Goal: Communication & Community: Answer question/provide support

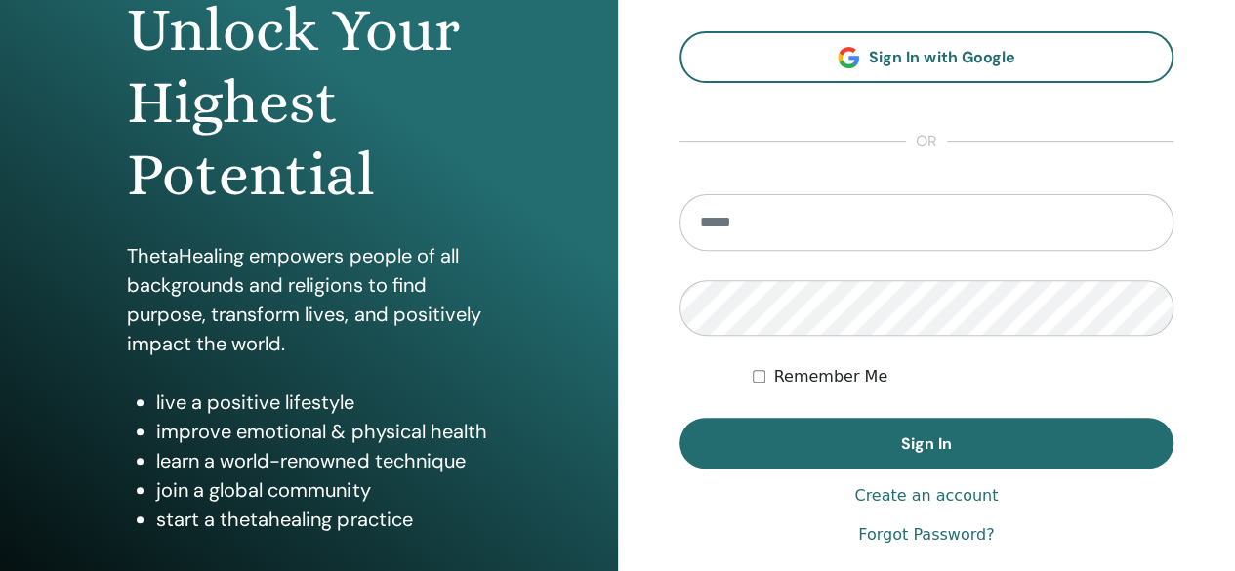
scroll to position [365, 0]
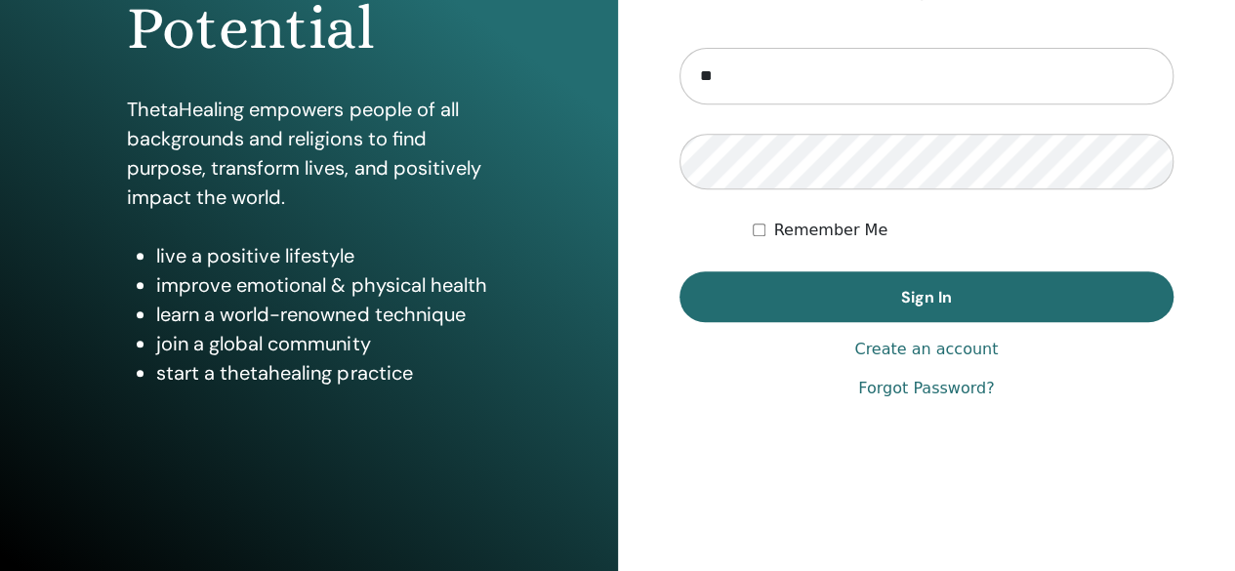
type input "**********"
click at [680, 271] on button "Sign In" at bounding box center [927, 296] width 495 height 51
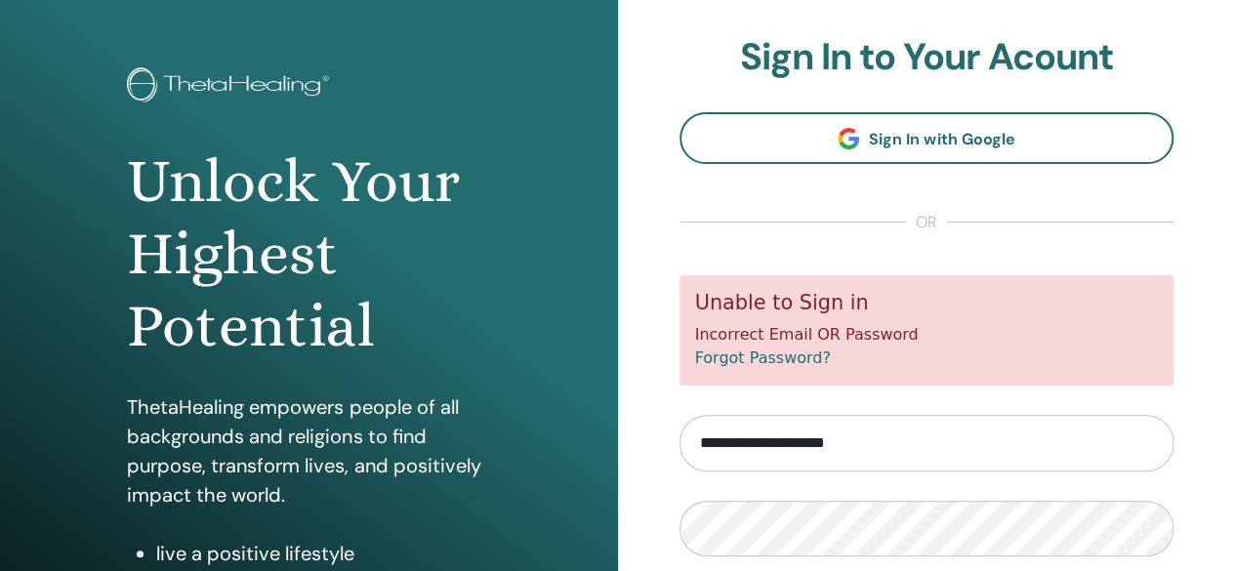
scroll to position [98, 0]
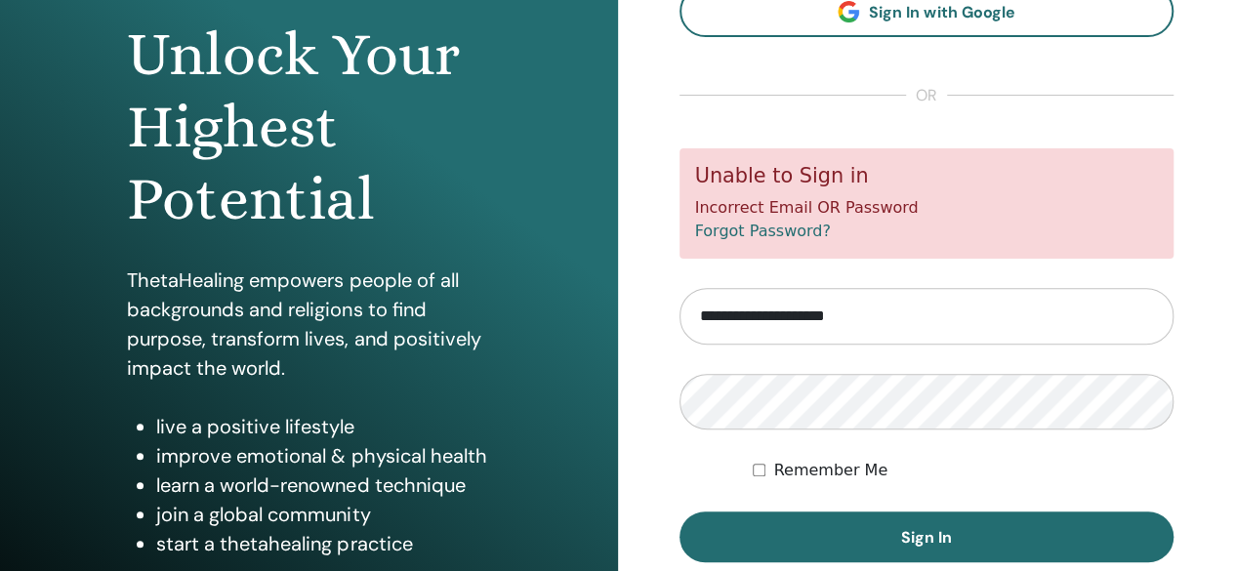
scroll to position [195, 0]
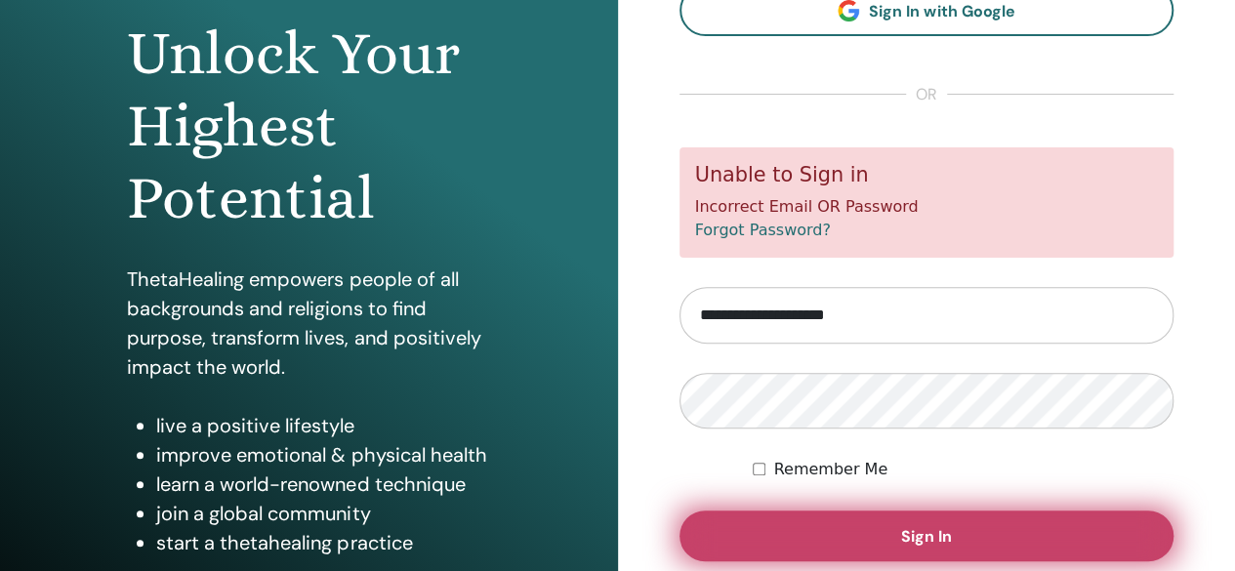
click at [936, 531] on span "Sign In" at bounding box center [926, 536] width 51 height 21
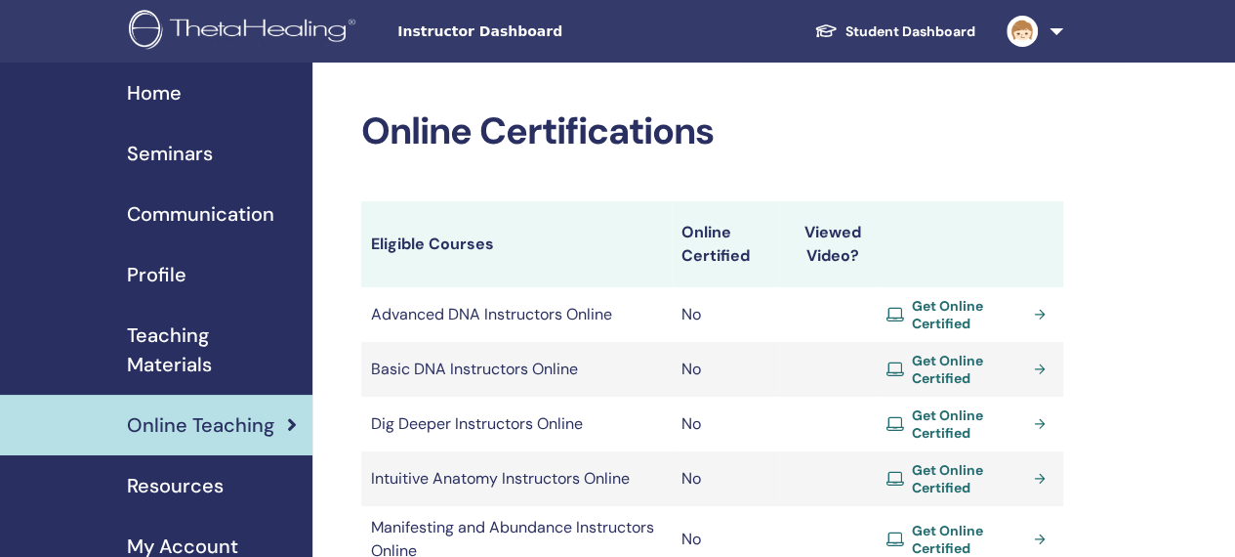
click at [992, 36] on link at bounding box center [1031, 31] width 80 height 63
click at [179, 37] on img at bounding box center [245, 32] width 233 height 44
click at [1050, 34] on link at bounding box center [1031, 31] width 80 height 63
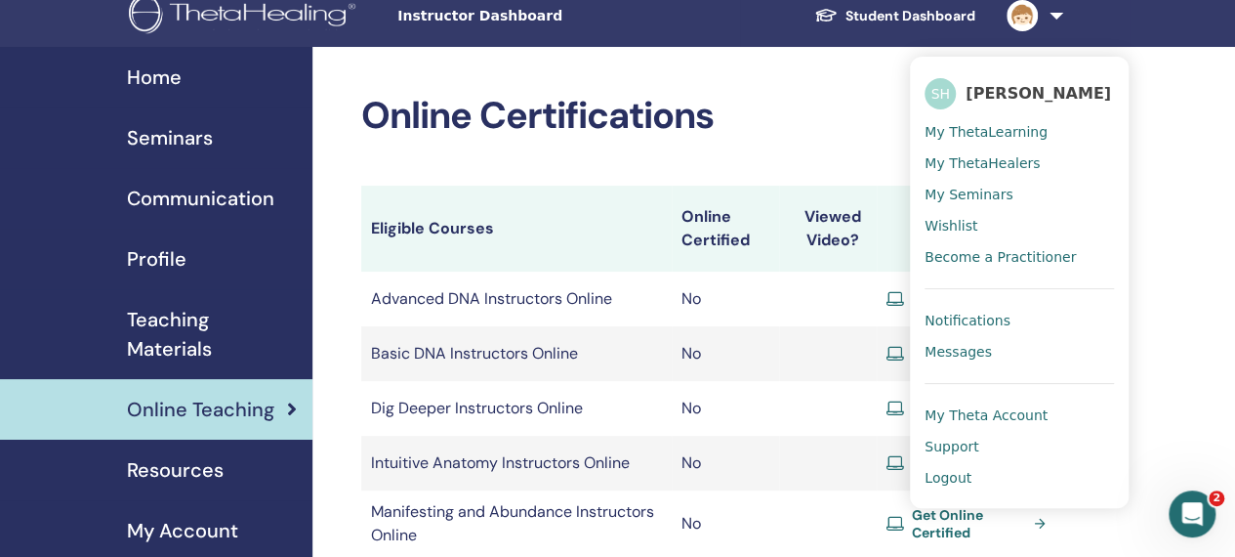
scroll to position [98, 0]
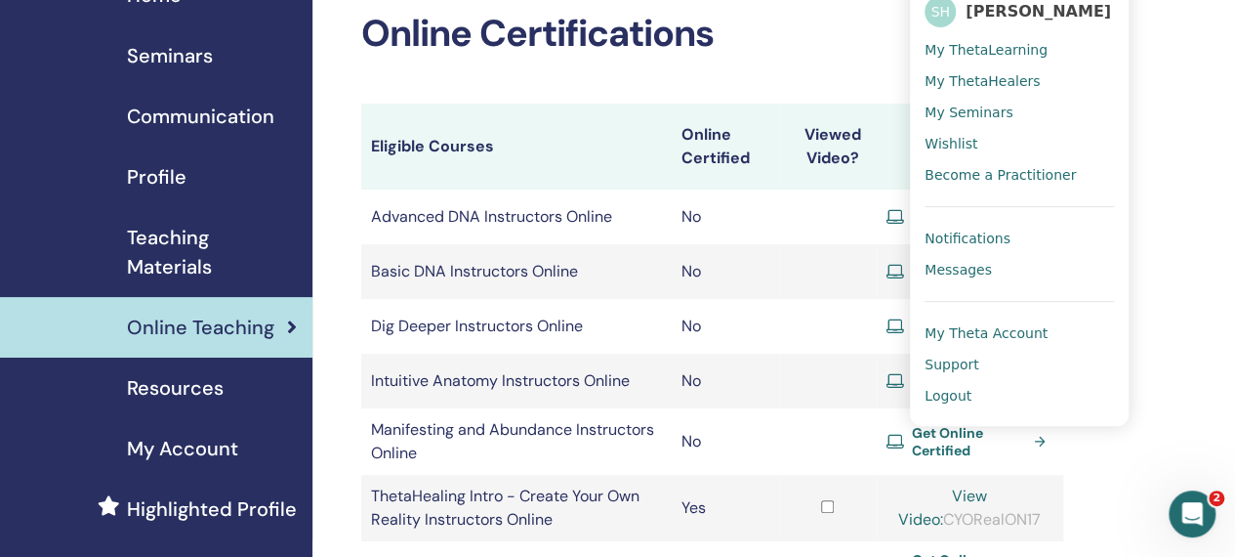
click at [977, 269] on span "Messages" at bounding box center [958, 270] width 67 height 18
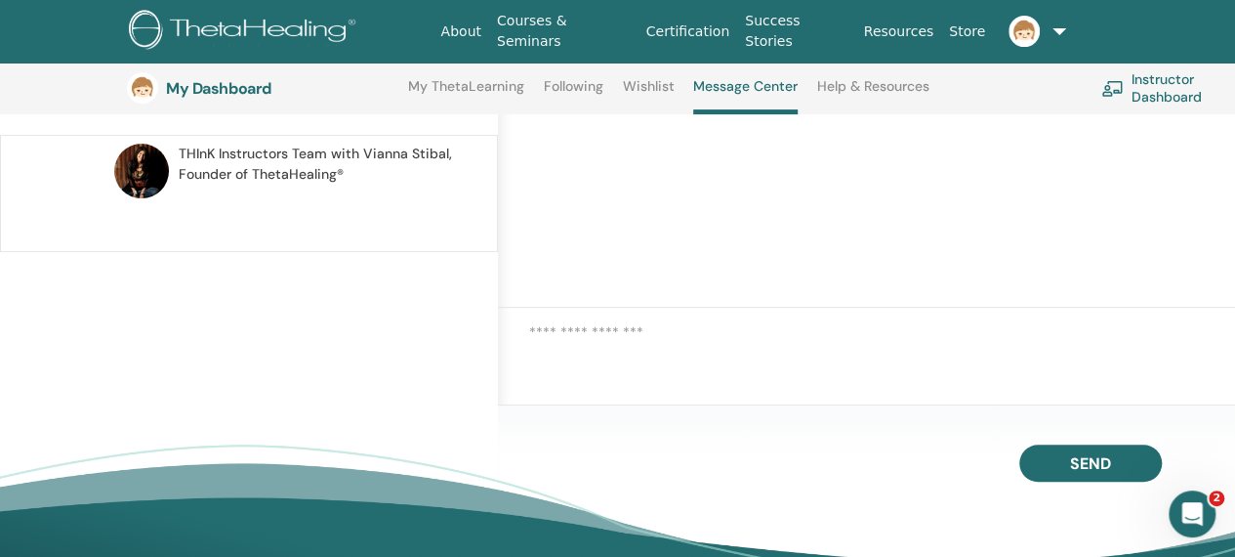
scroll to position [148, 0]
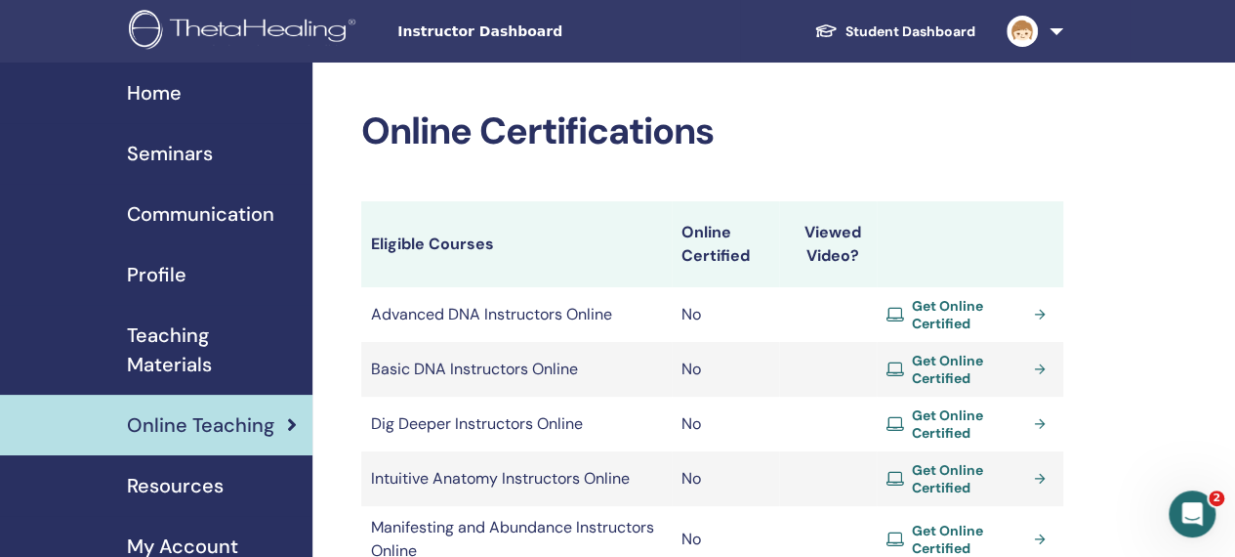
click at [182, 79] on div "Home" at bounding box center [156, 92] width 281 height 29
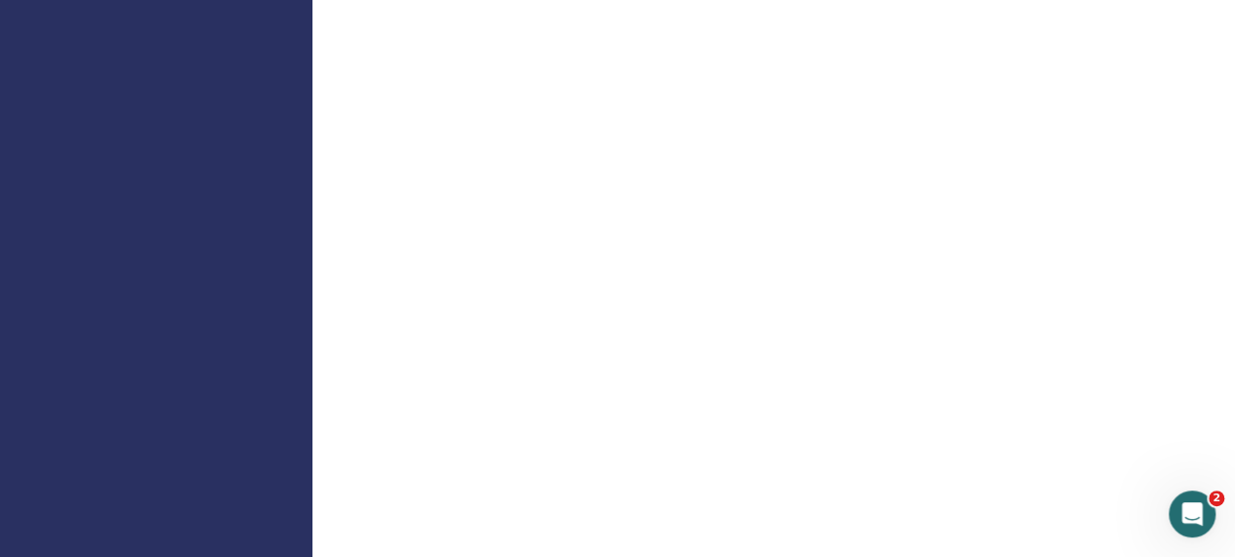
scroll to position [1855, 0]
